Goal: Check status: Check status

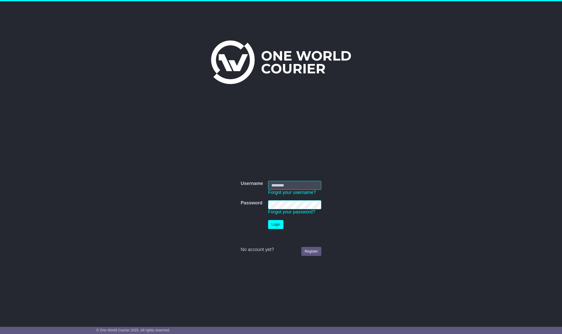
type input "**********"
click at [277, 224] on button "Login" at bounding box center [275, 224] width 15 height 9
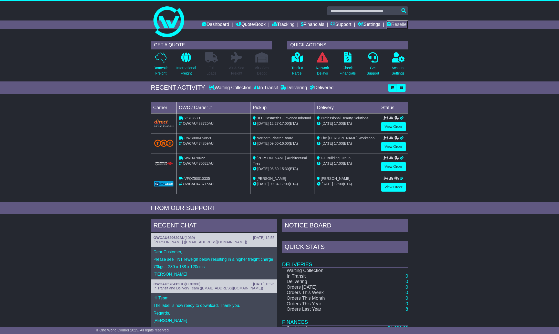
click at [394, 23] on link "Reseller" at bounding box center [397, 24] width 22 height 9
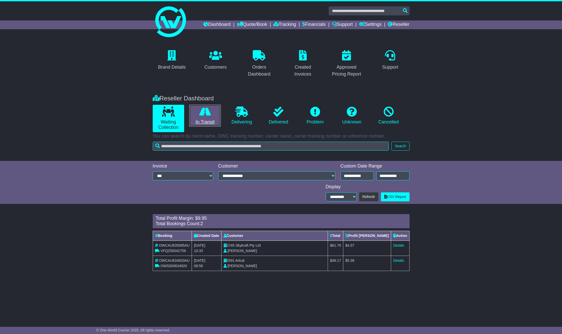
click at [198, 117] on link "In Transit" at bounding box center [204, 116] width 31 height 22
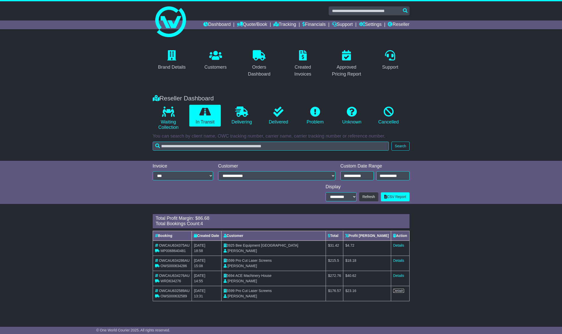
click at [394, 290] on link "Details" at bounding box center [398, 291] width 11 height 4
click at [401, 25] on link "Reseller" at bounding box center [399, 24] width 22 height 9
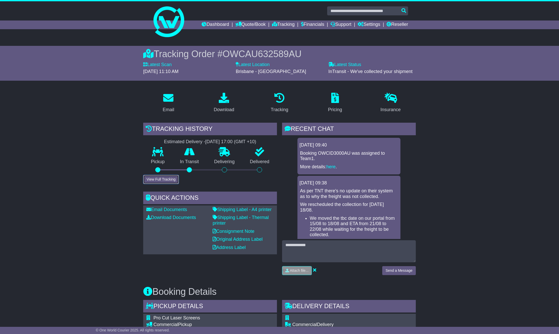
click at [161, 178] on button "View Full Tracking" at bounding box center [161, 179] width 36 height 9
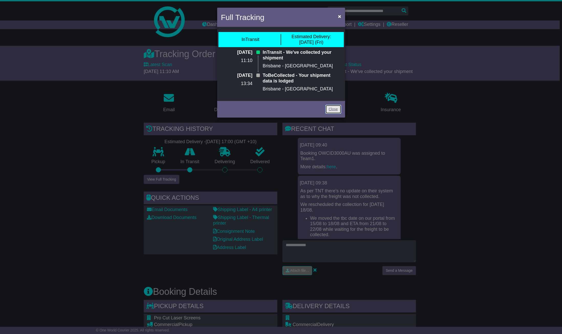
click at [332, 109] on link "Close" at bounding box center [334, 109] width 16 height 9
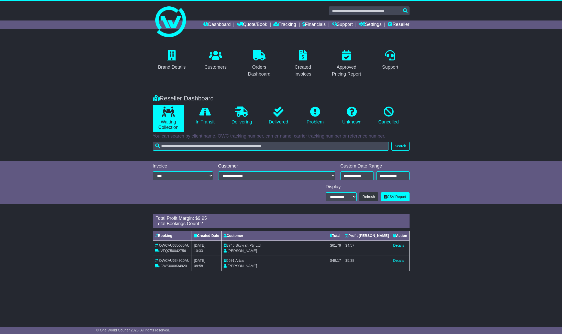
click at [50, 78] on div "Brand Details Customers Orders Dashboard Created Invoices Approved Pricing Repo…" at bounding box center [281, 63] width 562 height 51
click at [109, 46] on div "Brand Details Customers Orders Dashboard Created Invoices Approved Pricing Repo…" at bounding box center [281, 63] width 562 height 51
